Goal: Check status: Check status

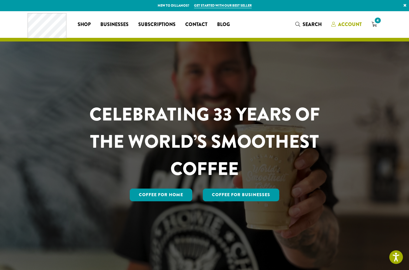
click at [347, 21] on span "Account" at bounding box center [350, 24] width 24 height 7
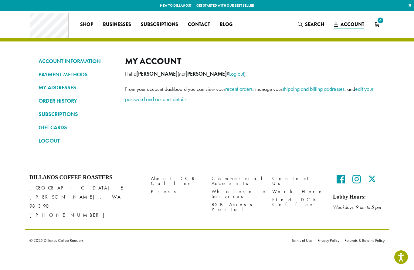
click at [61, 102] on link "ORDER HISTORY" at bounding box center [77, 101] width 77 height 10
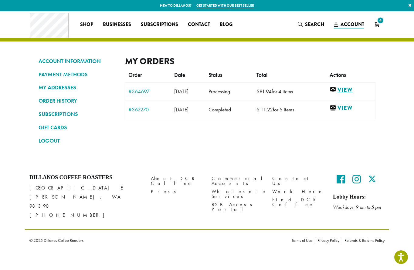
click at [351, 89] on link "View" at bounding box center [350, 90] width 42 height 8
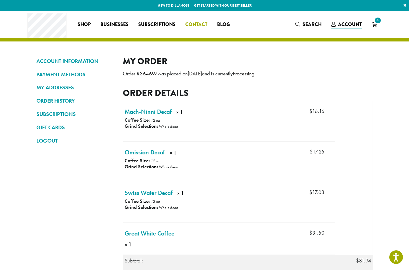
click at [196, 23] on span "Contact" at bounding box center [196, 25] width 22 height 8
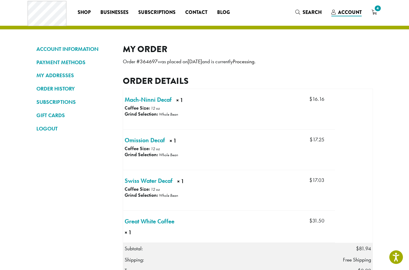
scroll to position [70, 0]
